Goal: Book appointment/travel/reservation

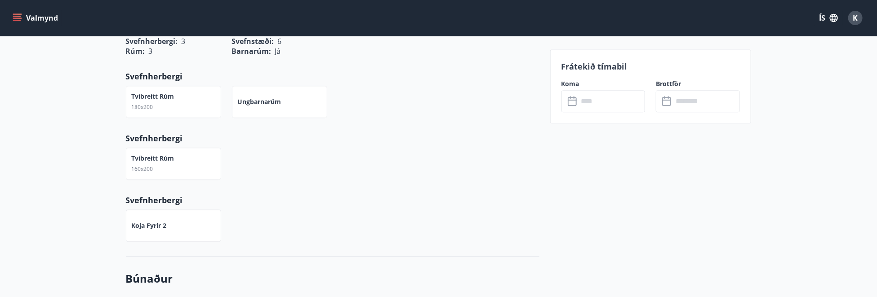
scroll to position [1034, 0]
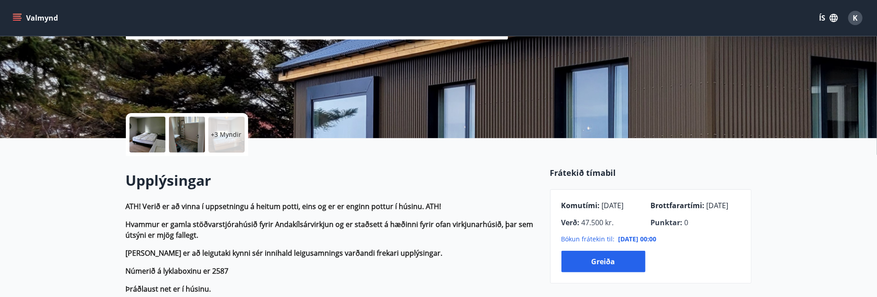
scroll to position [180, 0]
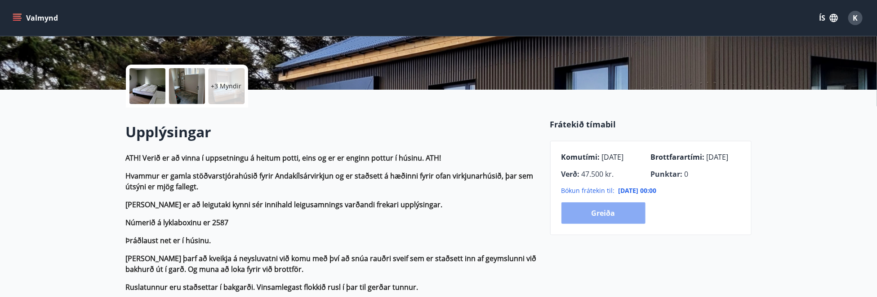
click at [615, 214] on button "Greiða" at bounding box center [603, 214] width 84 height 22
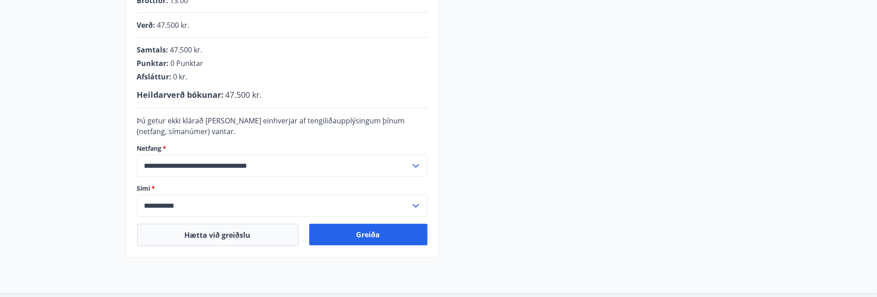
scroll to position [270, 0]
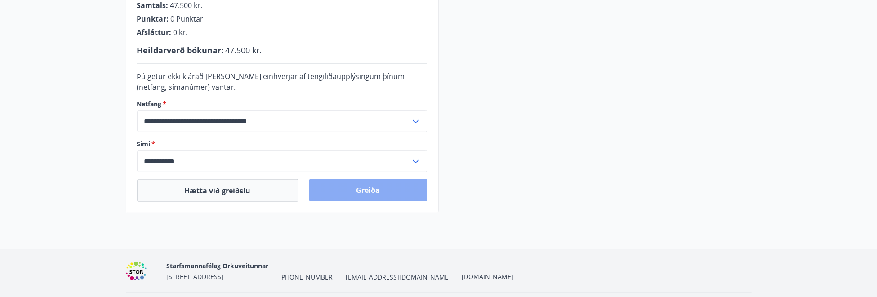
click at [373, 186] on button "Greiða" at bounding box center [368, 191] width 118 height 22
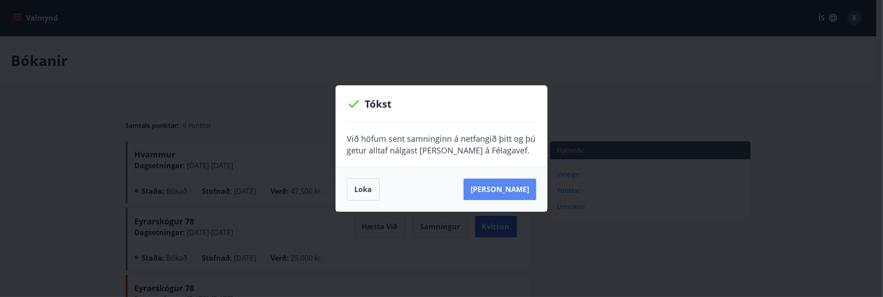
click at [526, 188] on button "Sjá samning" at bounding box center [500, 190] width 73 height 22
